Goal: Transaction & Acquisition: Subscribe to service/newsletter

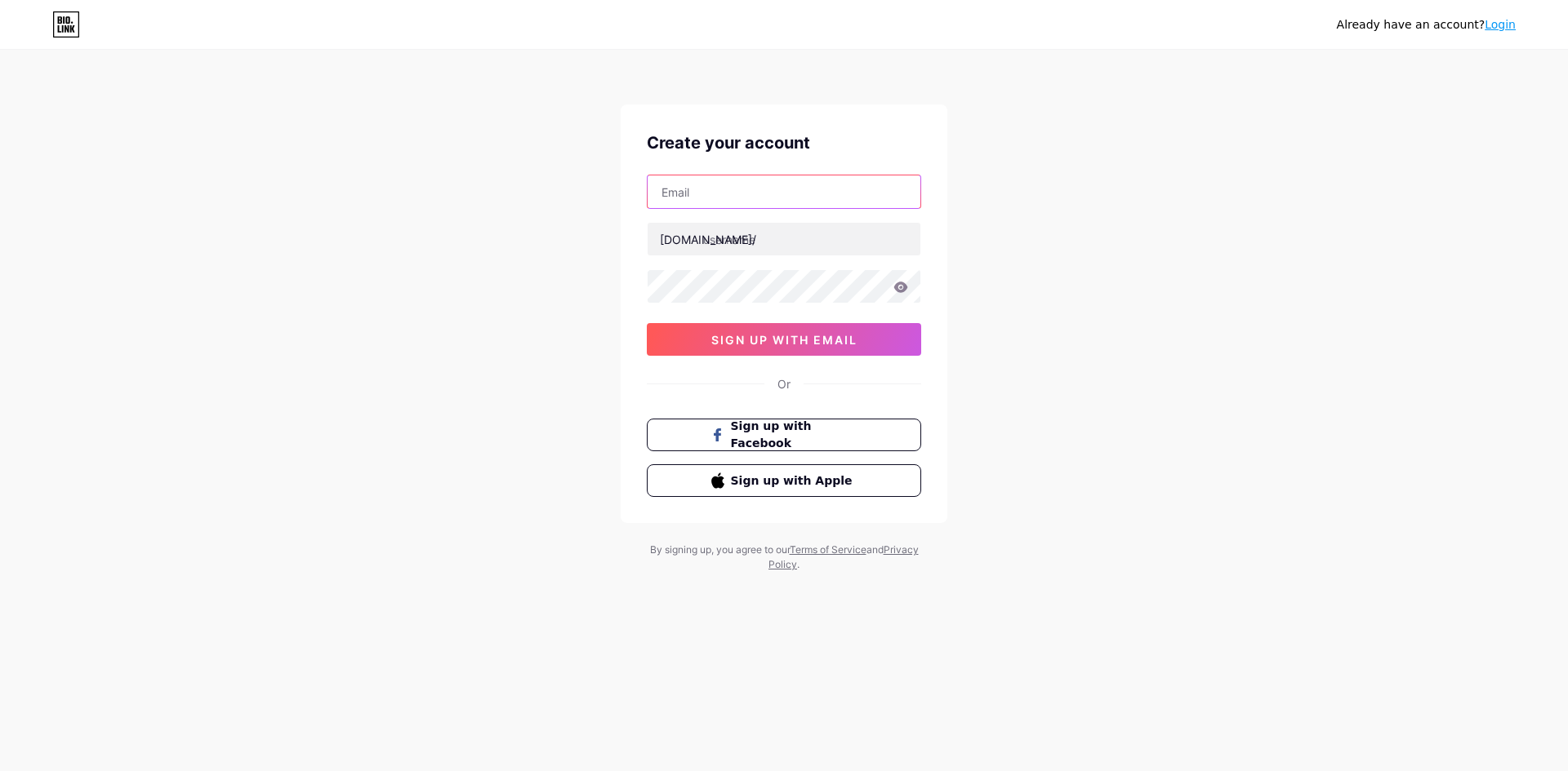
click at [704, 194] on input "text" at bounding box center [784, 191] width 272 height 33
click at [715, 192] on input "text" at bounding box center [784, 191] width 272 height 33
paste input "[EMAIL_ADDRESS][DOMAIN_NAME]"
type input "[EMAIL_ADDRESS][DOMAIN_NAME]"
click at [705, 239] on input "text" at bounding box center [784, 239] width 272 height 33
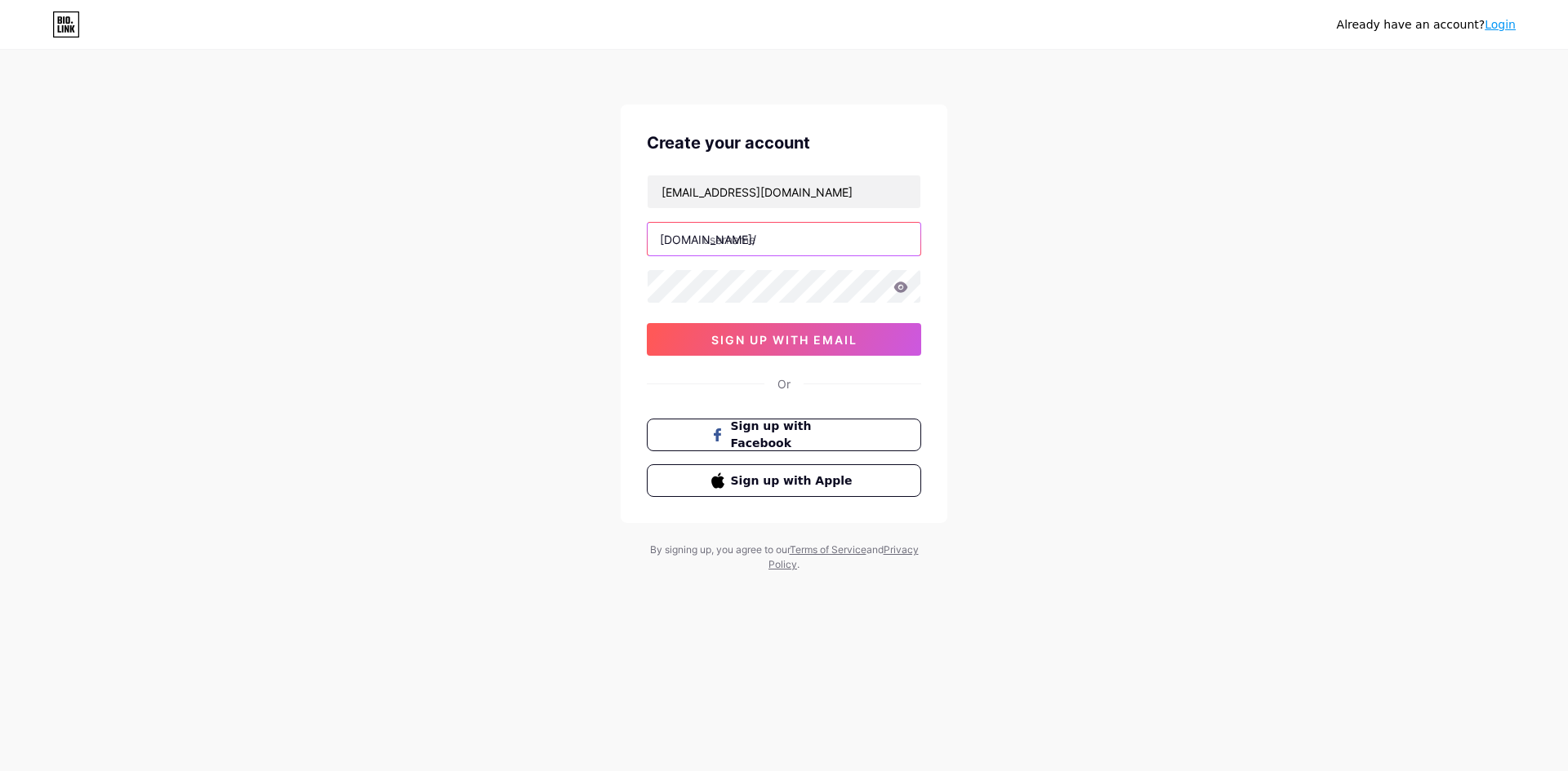
paste input "integrativehealthnwi"
type input "integrativehealthnwi"
click at [736, 341] on span "sign up with email" at bounding box center [784, 340] width 146 height 14
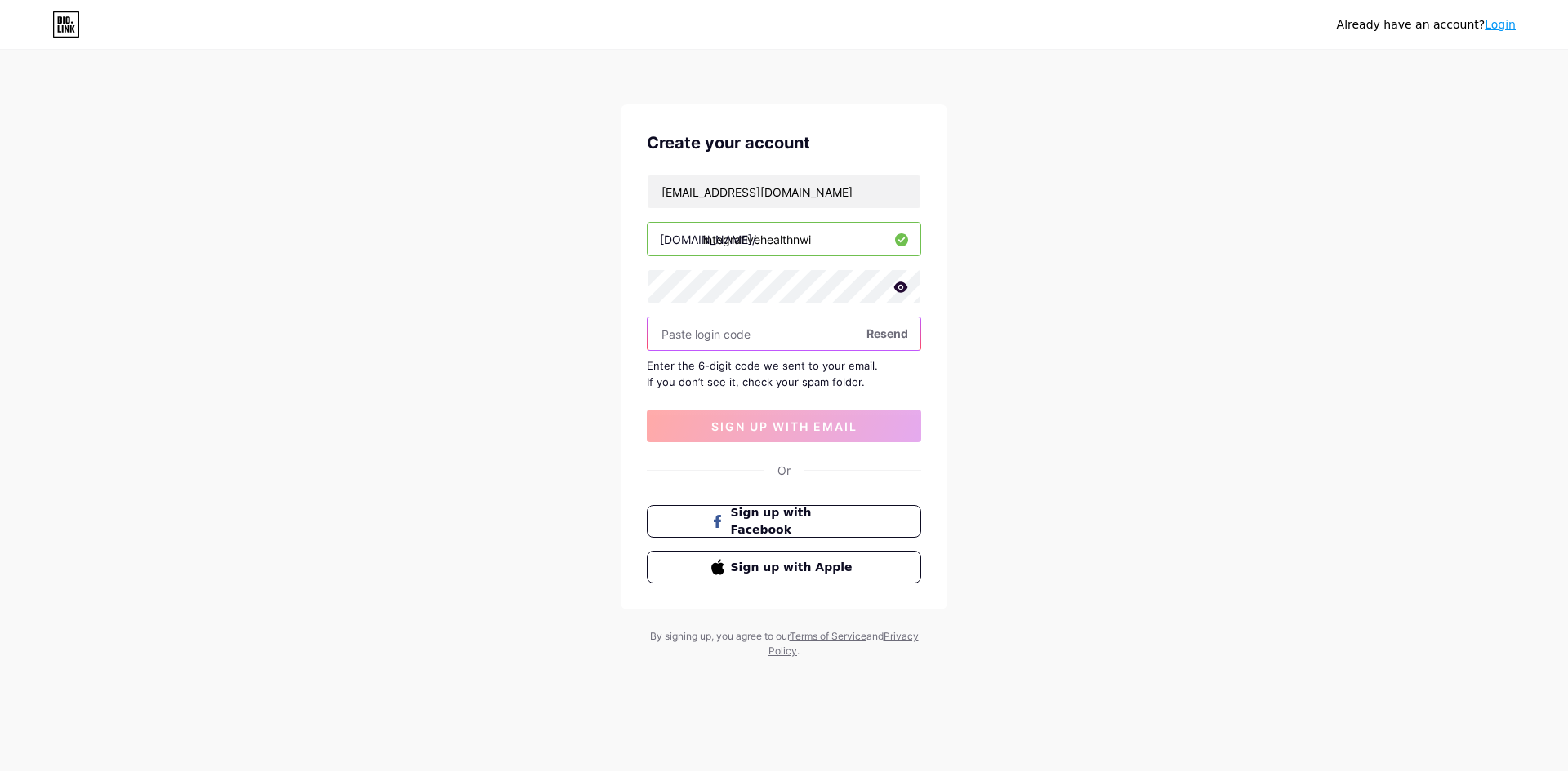
paste input "156181"
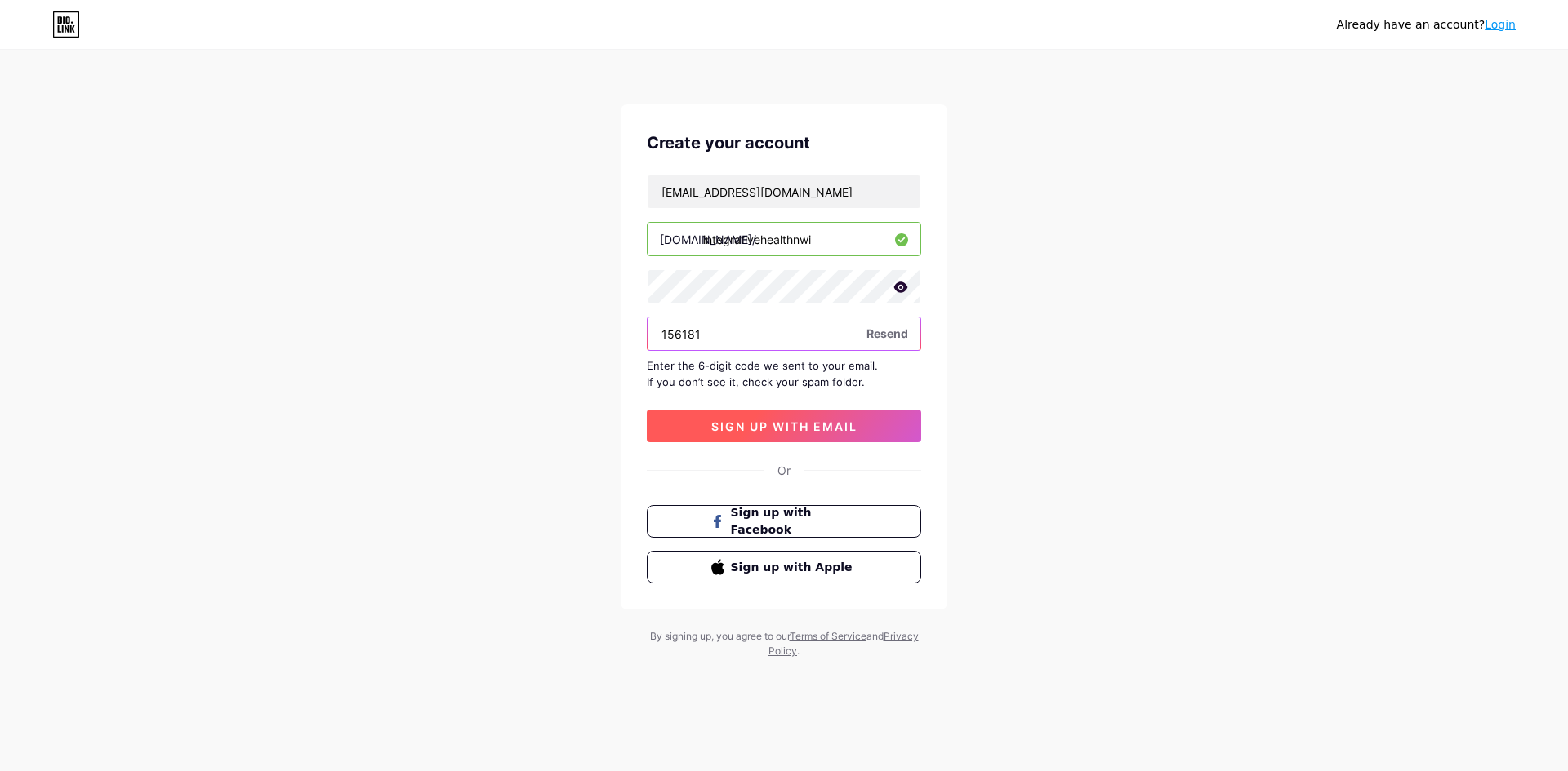
type input "156181"
click at [792, 416] on button "sign up with email" at bounding box center [784, 425] width 274 height 33
